Goal: Book appointment/travel/reservation

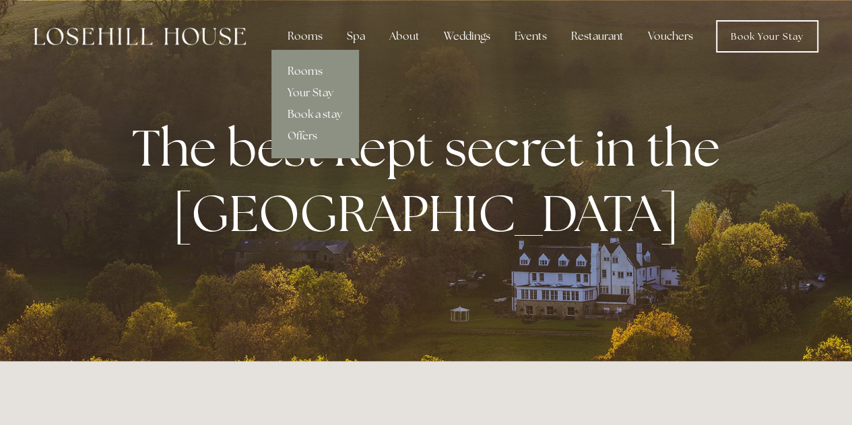
click at [316, 68] on link "Rooms" at bounding box center [314, 72] width 87 height 22
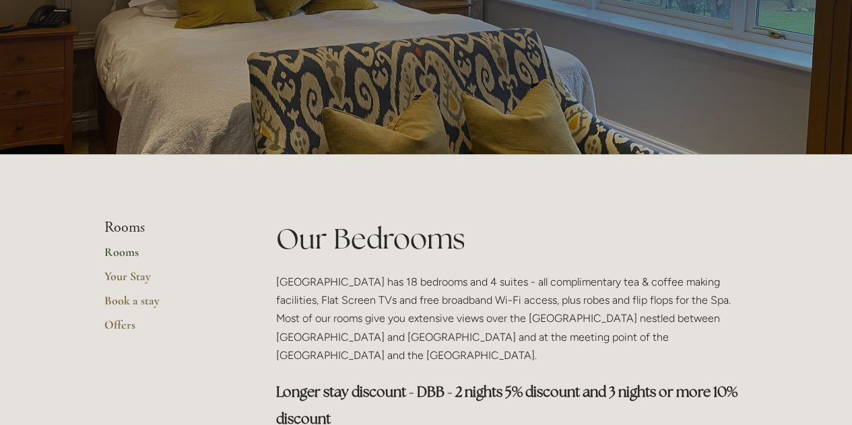
scroll to position [135, 0]
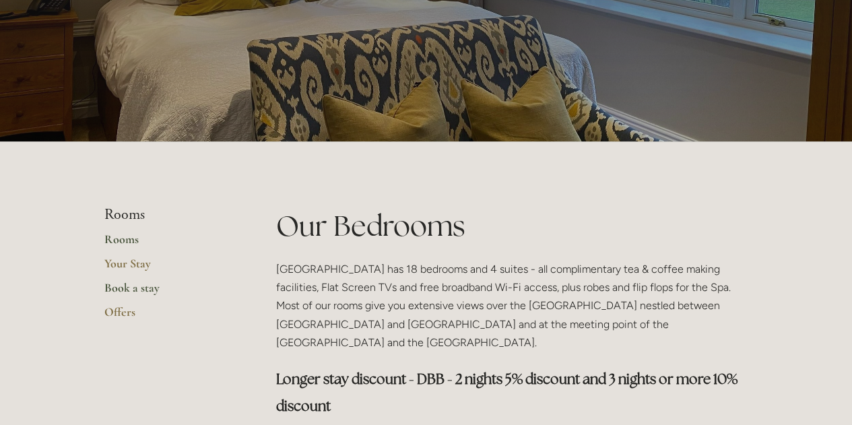
click at [145, 289] on link "Book a stay" at bounding box center [168, 292] width 129 height 24
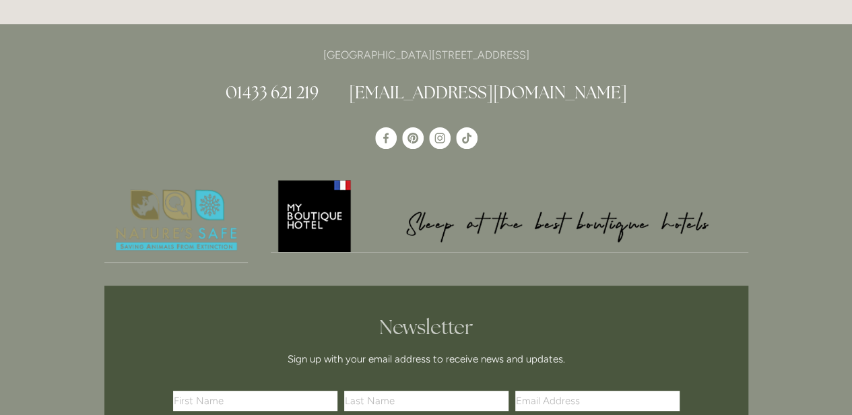
scroll to position [2633, 0]
